Goal: Task Accomplishment & Management: Manage account settings

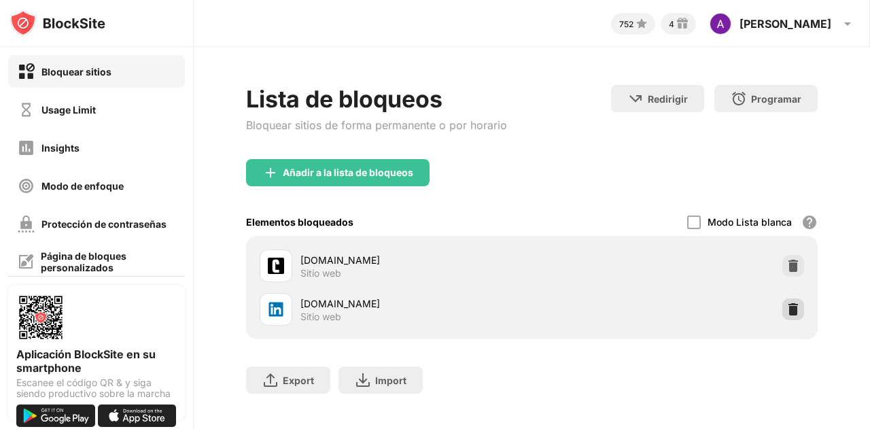
click at [787, 304] on img at bounding box center [794, 310] width 14 height 14
